Goal: Task Accomplishment & Management: Complete application form

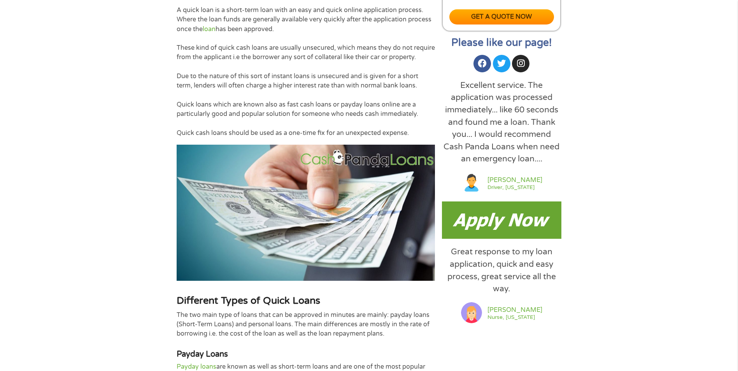
scroll to position [311, 0]
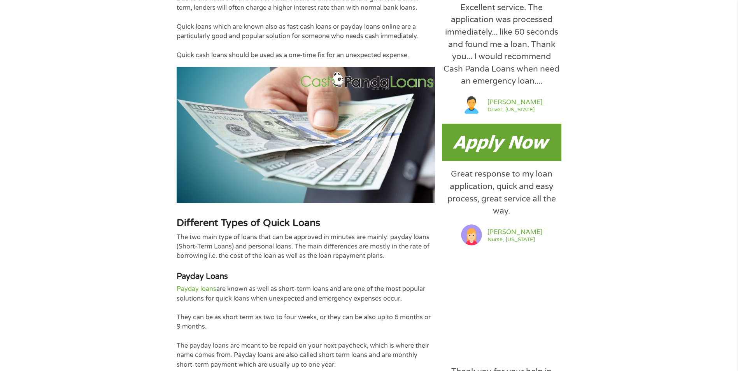
click at [473, 145] on img at bounding box center [501, 142] width 119 height 37
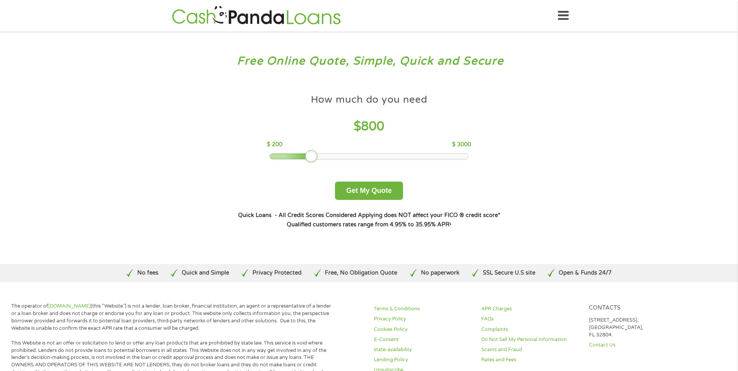
drag, startPoint x: 328, startPoint y: 157, endPoint x: 315, endPoint y: 155, distance: 13.0
click at [315, 155] on div at bounding box center [311, 156] width 12 height 12
click at [368, 188] on button "Get My Quote" at bounding box center [369, 191] width 68 height 18
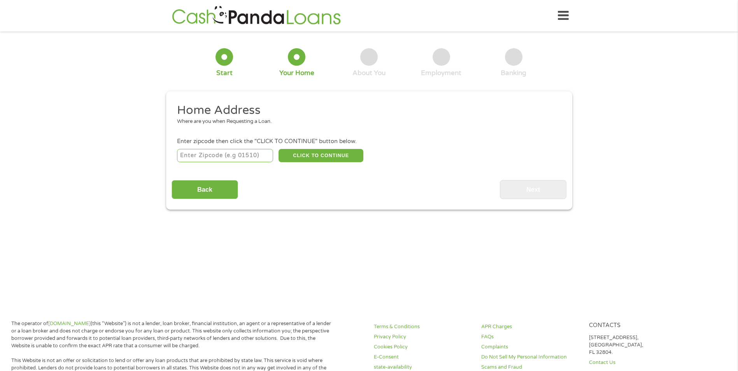
click at [231, 155] on input "number" at bounding box center [225, 155] width 96 height 13
type input "48198"
select select "[US_STATE]"
click at [306, 158] on button "CLICK TO CONTINUE" at bounding box center [321, 155] width 85 height 13
type input "48198"
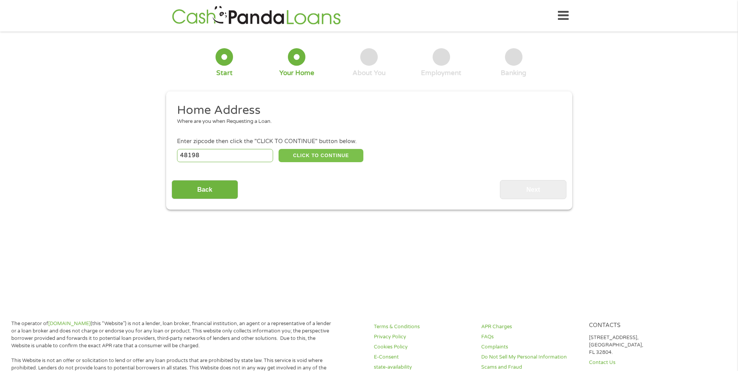
type input "Ypsilanti"
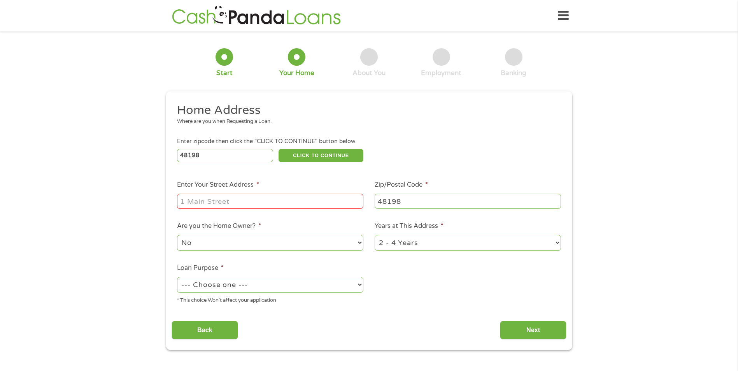
click at [269, 204] on input "Enter Your Street Address *" at bounding box center [270, 201] width 186 height 15
type input "[STREET_ADDRESS][PERSON_NAME]"
click at [256, 247] on select "No Yes" at bounding box center [270, 243] width 186 height 16
click at [256, 246] on select "No Yes" at bounding box center [270, 243] width 186 height 16
click at [273, 289] on select "--- Choose one --- Pay Bills Debt Consolidation Home Improvement Major Purchase…" at bounding box center [270, 285] width 186 height 16
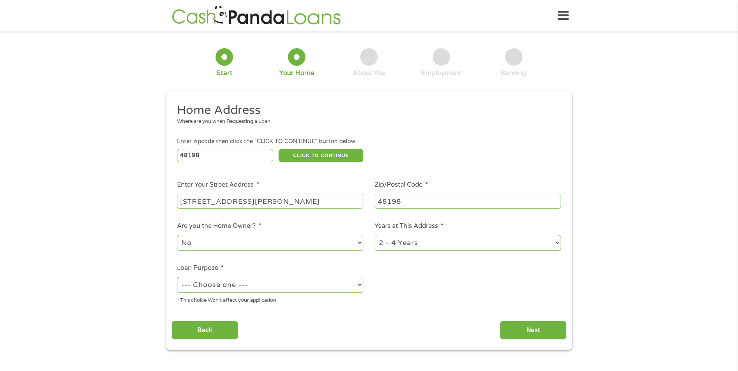
select select "shorttermcash"
click at [177, 277] on select "--- Choose one --- Pay Bills Debt Consolidation Home Improvement Major Purchase…" at bounding box center [270, 285] width 186 height 16
click at [424, 246] on select "1 Year or less 1 - 2 Years 2 - 4 Years Over 4 Years" at bounding box center [468, 243] width 186 height 16
select select "60months"
click at [375, 235] on select "1 Year or less 1 - 2 Years 2 - 4 Years Over 4 Years" at bounding box center [468, 243] width 186 height 16
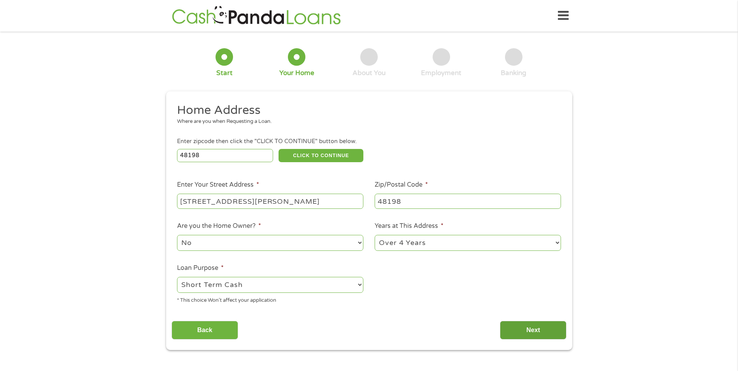
click at [526, 330] on input "Next" at bounding box center [533, 330] width 67 height 19
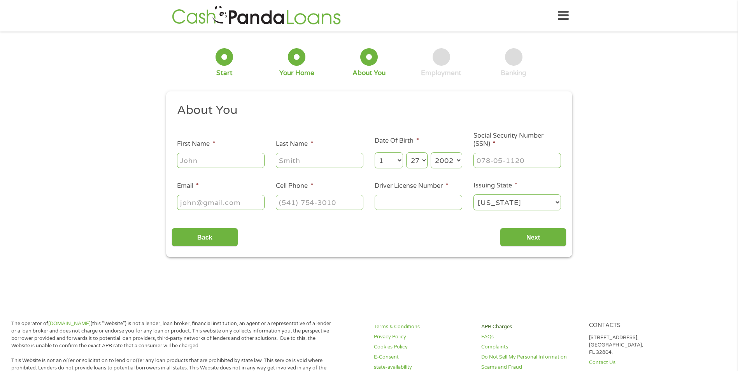
scroll to position [3, 3]
click at [201, 162] on input "First Name *" at bounding box center [221, 160] width 88 height 15
type input "[PERSON_NAME]"
type input "Ireeta"
type input "[EMAIL_ADDRESS][DOMAIN_NAME]"
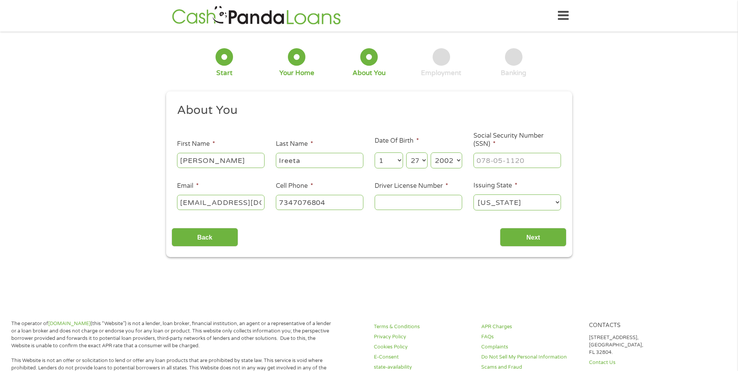
type input "[PHONE_NUMBER]"
click at [488, 159] on input "___-__-____" at bounding box center [517, 160] width 88 height 15
type input "377-27-4482"
click at [395, 200] on input "Driver License Number *" at bounding box center [419, 202] width 88 height 15
type input "630332344072"
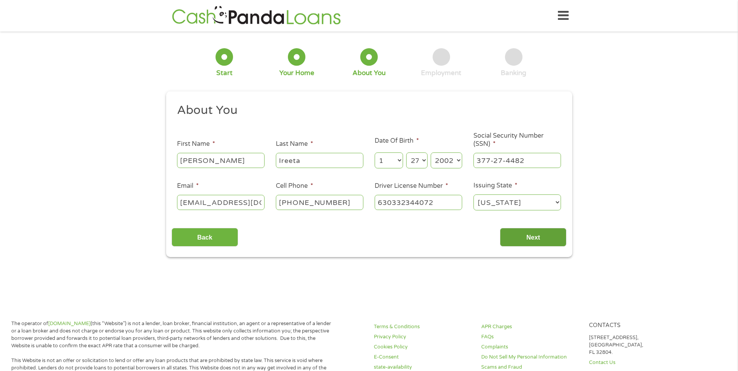
click at [522, 240] on input "Next" at bounding box center [533, 237] width 67 height 19
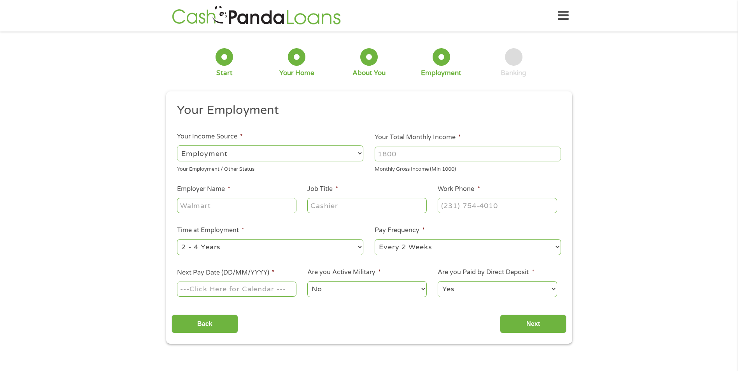
click at [397, 157] on input "Your Total Monthly Income *" at bounding box center [468, 154] width 186 height 15
type input "2000"
click at [224, 205] on input "Employer Name *" at bounding box center [236, 205] width 119 height 15
type input "Sesi Motors"
click at [360, 204] on input "Job Title *" at bounding box center [366, 205] width 119 height 15
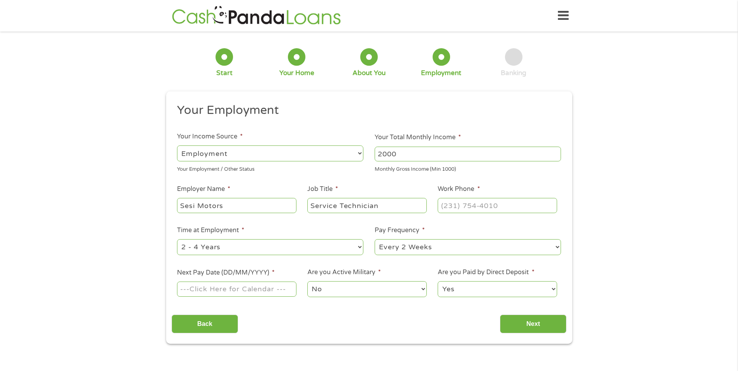
type input "Service Technician"
click at [455, 209] on input "(___) ___-____" at bounding box center [497, 205] width 119 height 15
type input "[PHONE_NUMBER]"
click at [216, 290] on input "Next Pay Date (DD/MM/YYYY) *" at bounding box center [236, 289] width 119 height 15
type input "[DATE]"
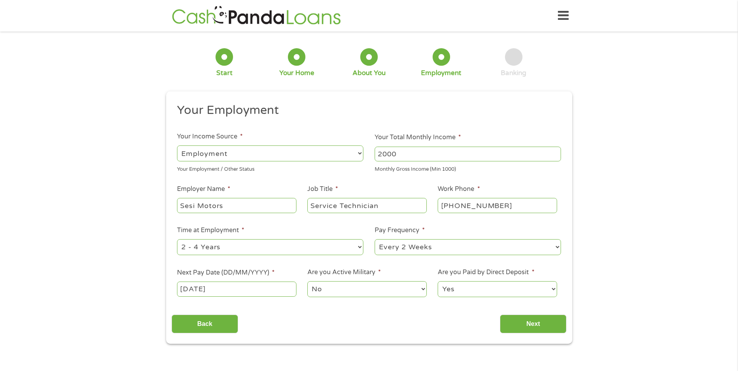
click at [379, 271] on span "*" at bounding box center [379, 272] width 3 height 8
click at [379, 281] on select "No Yes" at bounding box center [366, 289] width 119 height 16
click at [360, 287] on select "No Yes" at bounding box center [366, 289] width 119 height 16
click at [482, 290] on select "Yes No" at bounding box center [497, 289] width 119 height 16
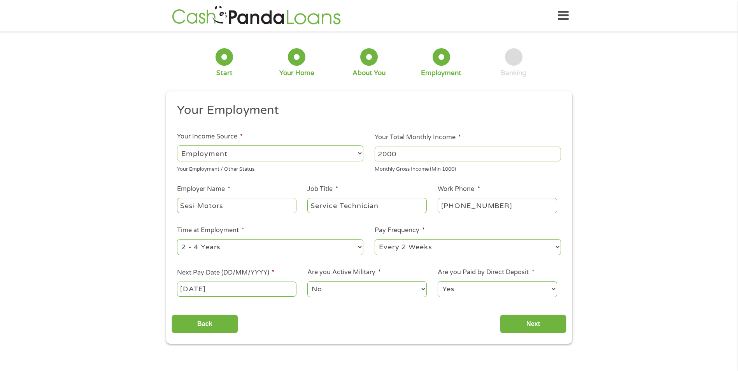
click at [438, 281] on select "Yes No" at bounding box center [497, 289] width 119 height 16
click at [514, 327] on input "Next" at bounding box center [533, 324] width 67 height 19
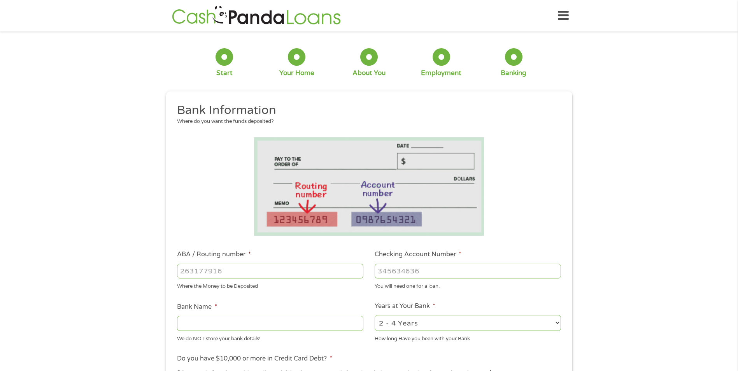
scroll to position [78, 0]
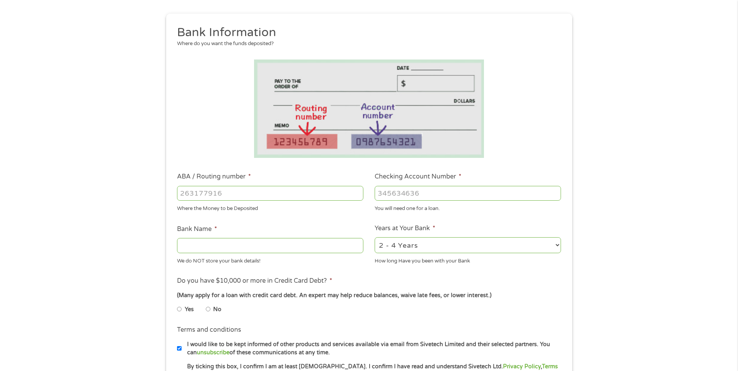
click at [205, 196] on input "ABA / Routing number *" at bounding box center [270, 193] width 186 height 15
paste input "-1"
click at [356, 196] on input "-1" at bounding box center [270, 193] width 186 height 15
type input "0"
click at [356, 191] on input "0" at bounding box center [270, 193] width 186 height 15
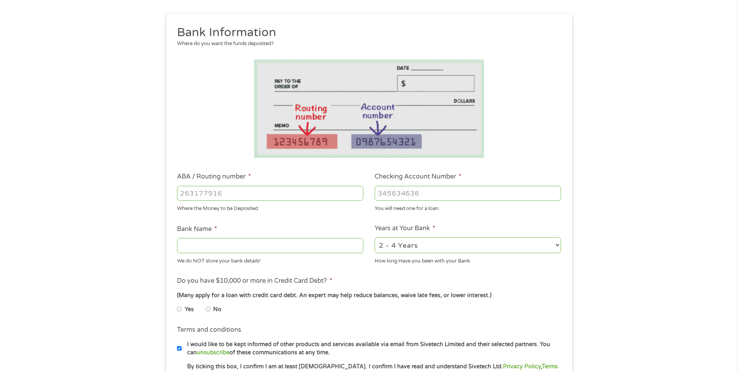
click at [410, 186] on input "Checking Account Number *" at bounding box center [468, 193] width 186 height 15
type input "02368084203"
click at [205, 195] on input "ABA / Routing number *" at bounding box center [270, 193] width 186 height 15
type input "072403473"
type input "HUNTINGTON NATIONAL BANK"
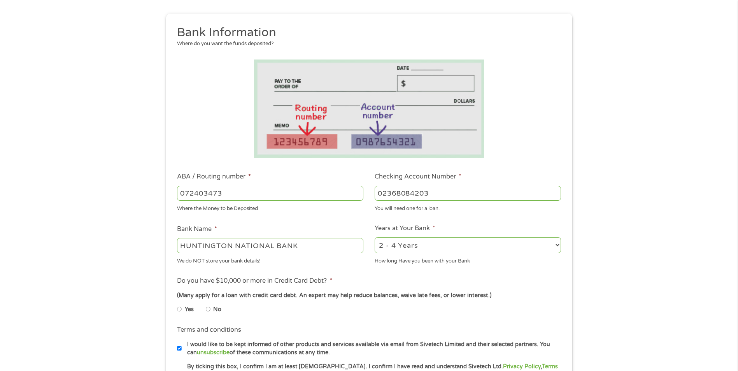
scroll to position [195, 0]
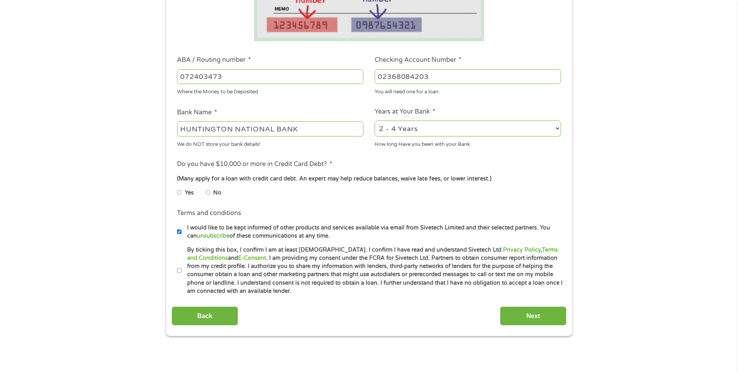
type input "072403473"
click at [181, 192] on input "Yes" at bounding box center [179, 192] width 5 height 12
radio input "true"
click at [208, 191] on input "No" at bounding box center [208, 192] width 5 height 12
radio input "true"
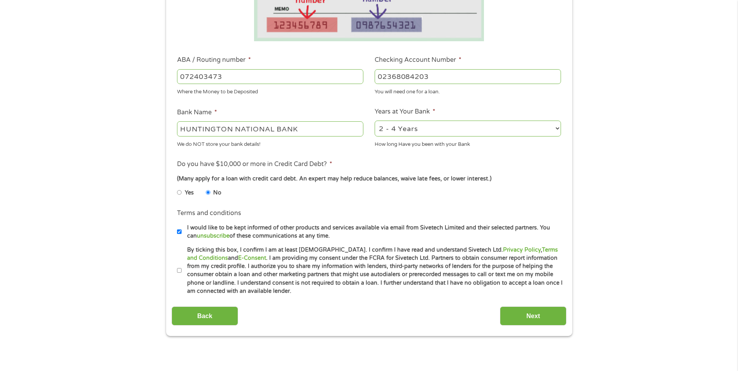
scroll to position [233, 0]
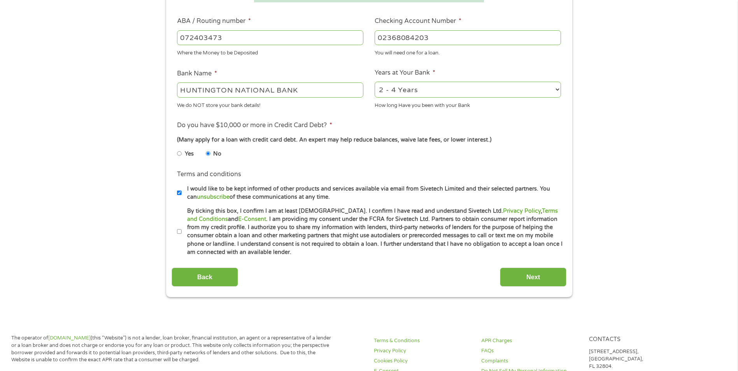
click at [182, 230] on label "By ticking this box, I confirm I am at least [DEMOGRAPHIC_DATA]. I confirm I ha…" at bounding box center [373, 232] width 382 height 50
click at [181, 230] on input "By ticking this box, I confirm I am at least [DEMOGRAPHIC_DATA]. I confirm I ha…" at bounding box center [179, 232] width 5 height 12
checkbox input "true"
click at [513, 275] on input "Next" at bounding box center [533, 277] width 67 height 19
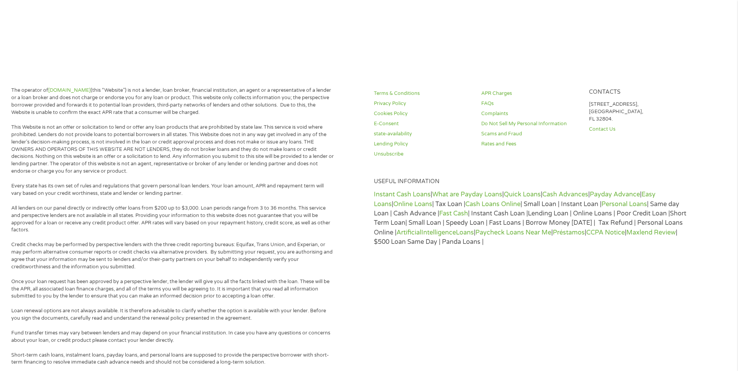
scroll to position [0, 0]
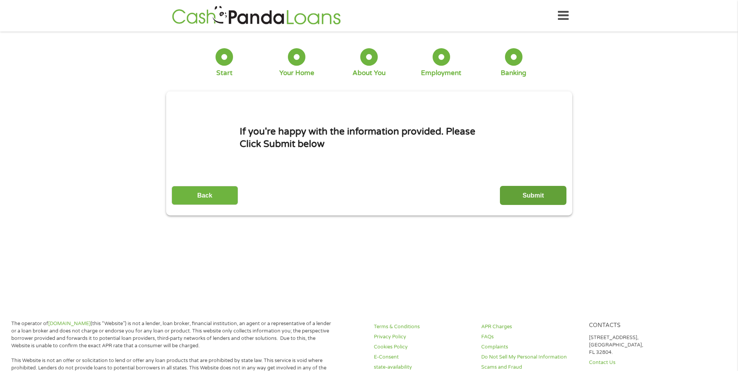
click at [520, 192] on input "Submit" at bounding box center [533, 195] width 67 height 19
